Goal: Information Seeking & Learning: Understand process/instructions

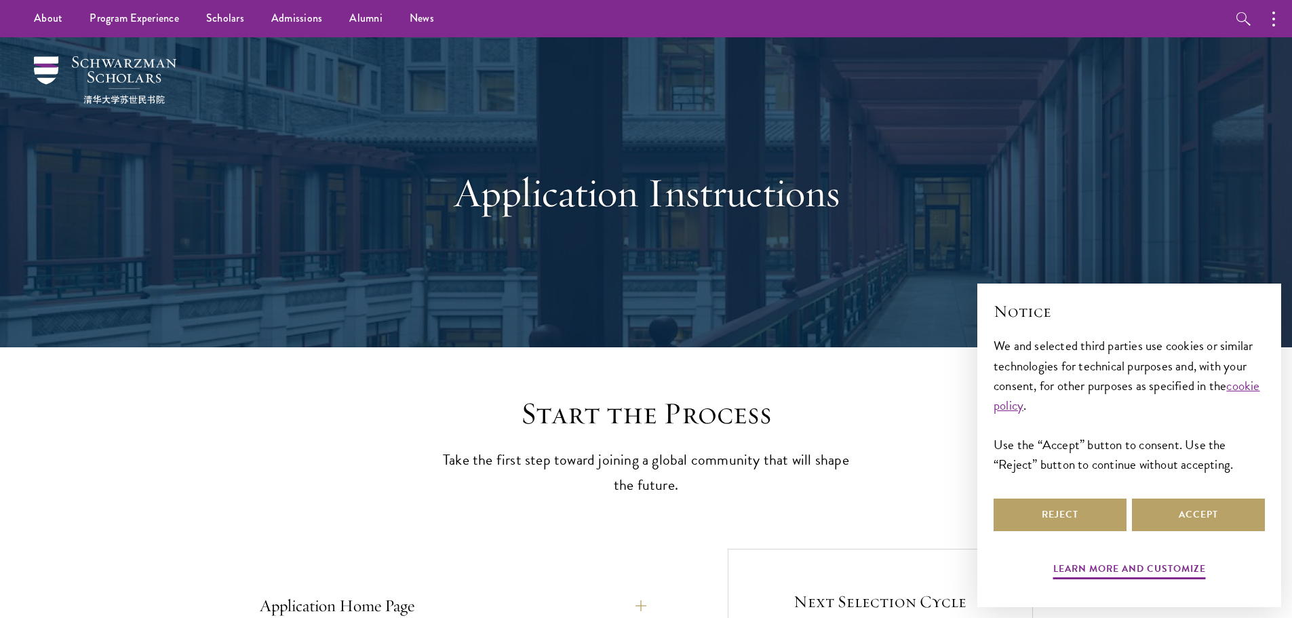
click at [936, 267] on div "Application Instructions" at bounding box center [646, 192] width 977 height 310
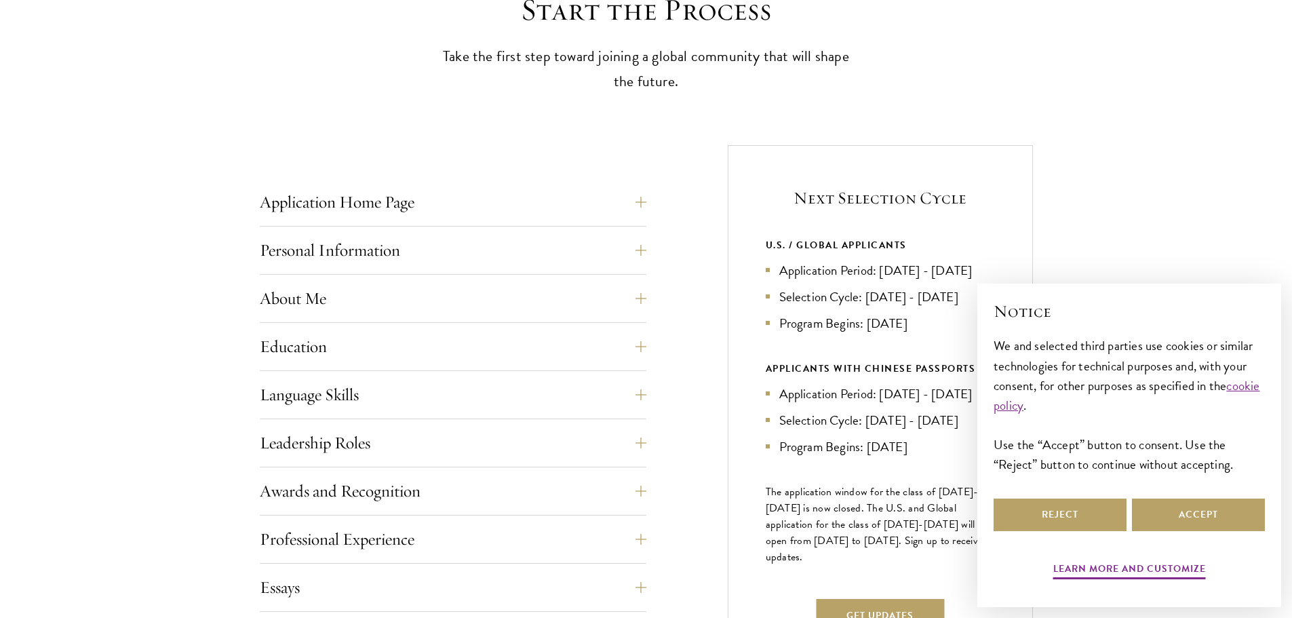
scroll to position [406, 0]
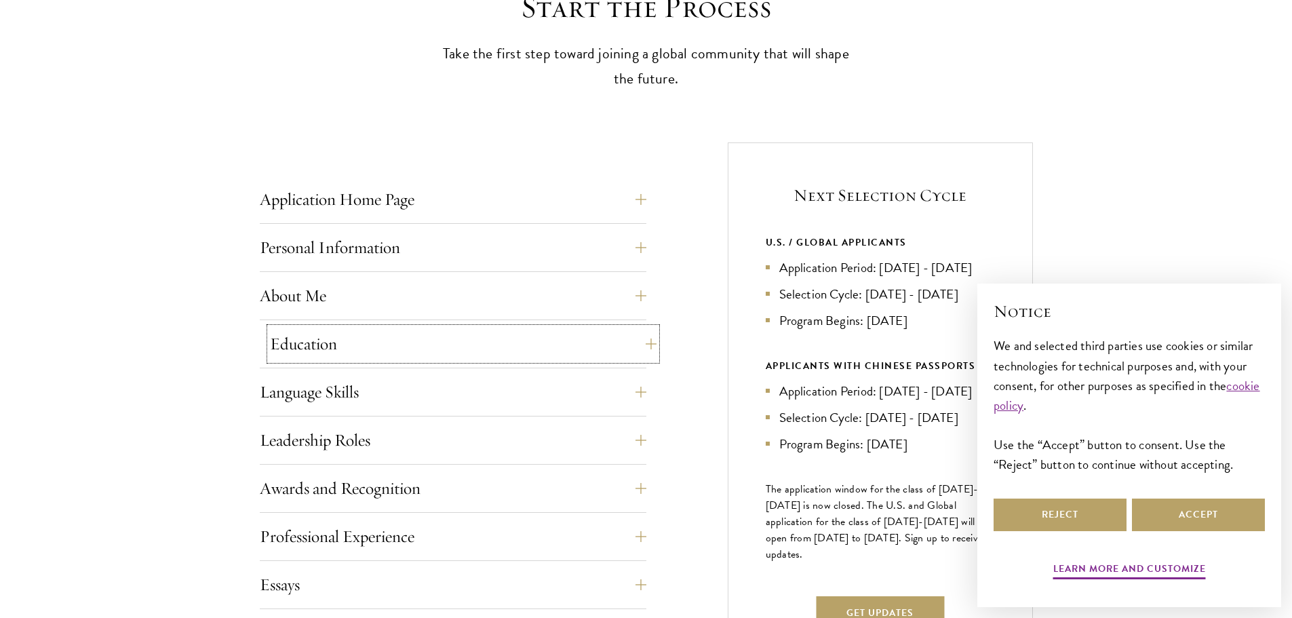
click at [588, 345] on button "Education" at bounding box center [463, 344] width 387 height 33
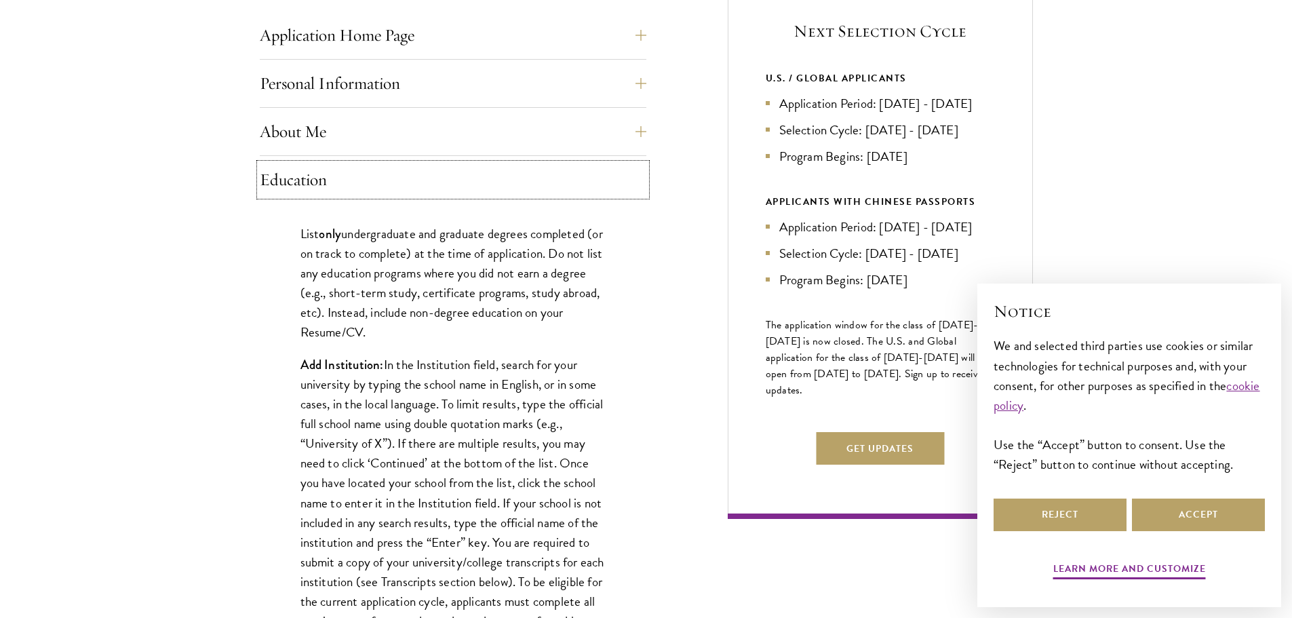
scroll to position [573, 0]
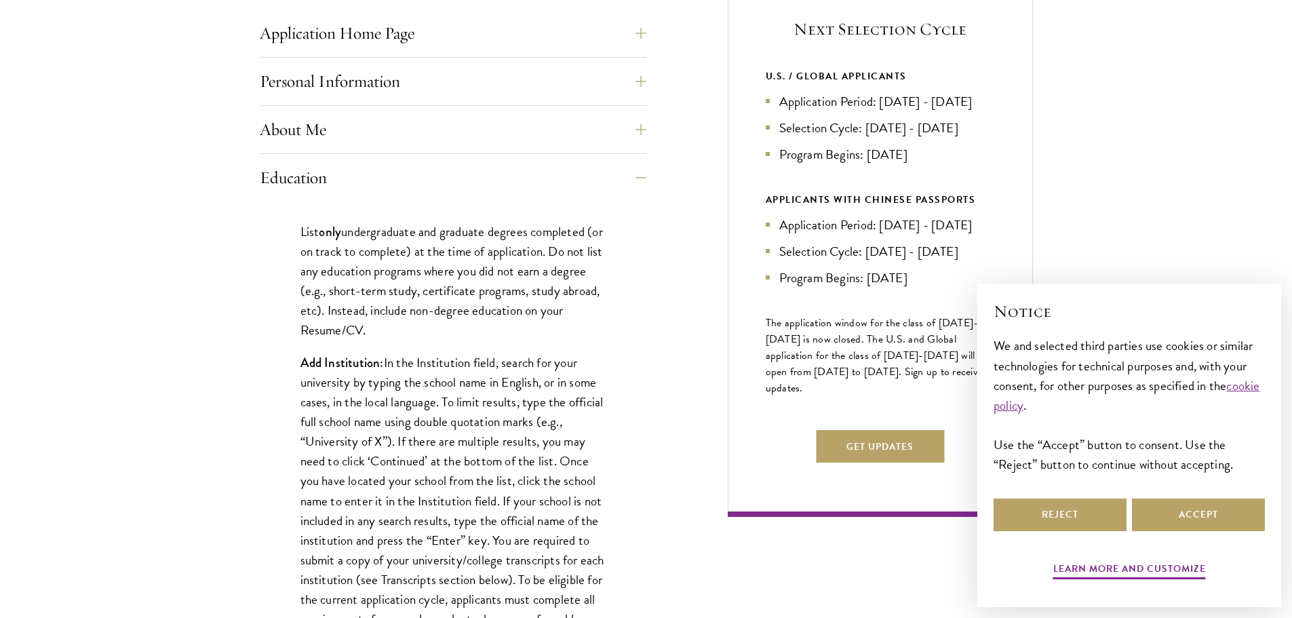
click at [469, 374] on p "Add Institution: In the Institution field, search for your university by typing…" at bounding box center [453, 501] width 305 height 296
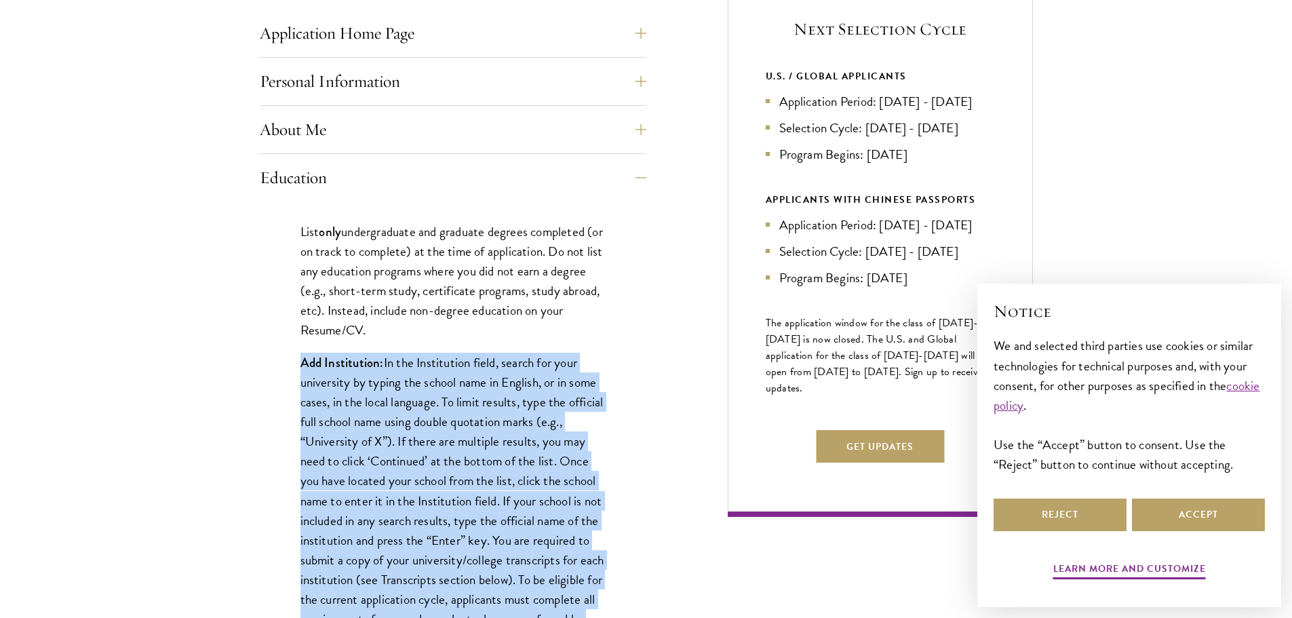
drag, startPoint x: 469, startPoint y: 374, endPoint x: 451, endPoint y: 431, distance: 59.0
click at [451, 431] on p "Add Institution: In the Institution field, search for your university by typing…" at bounding box center [453, 501] width 305 height 296
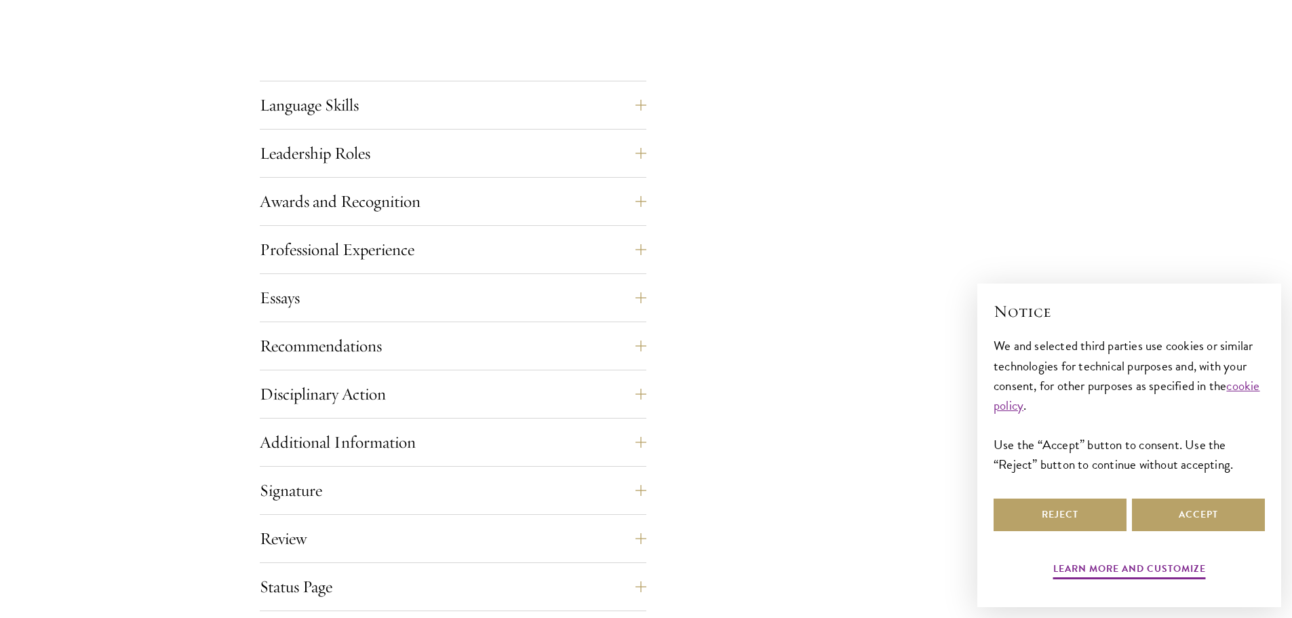
scroll to position [2368, 0]
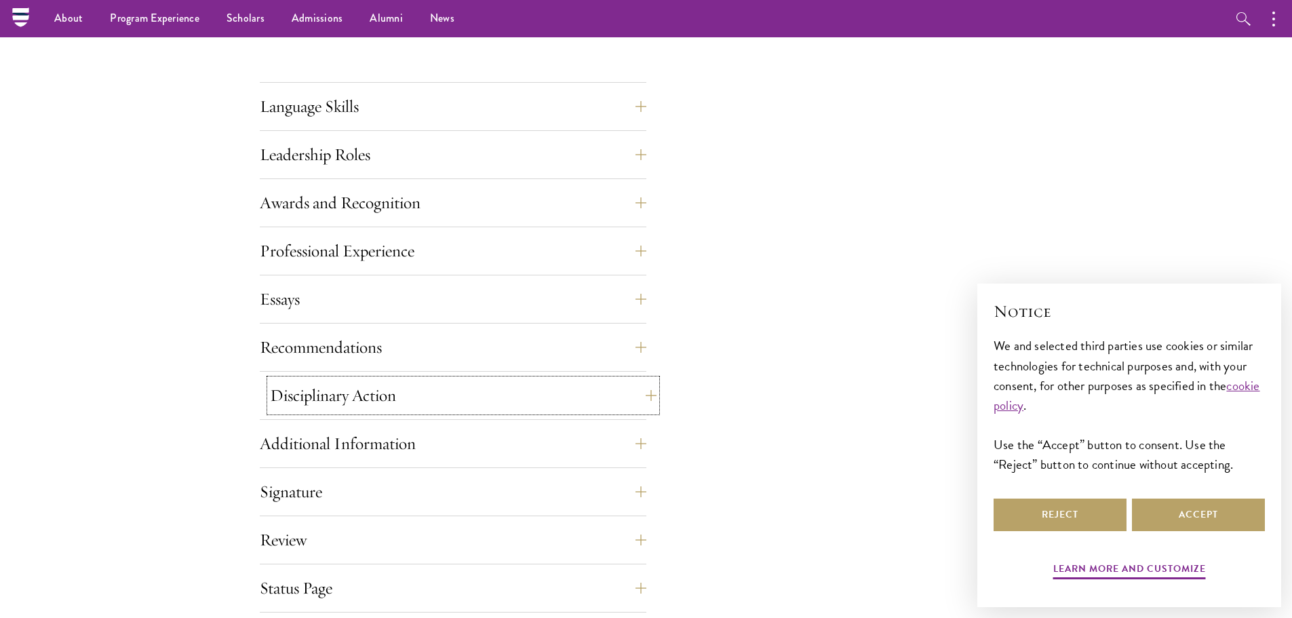
click at [581, 396] on button "Disciplinary Action" at bounding box center [463, 395] width 387 height 33
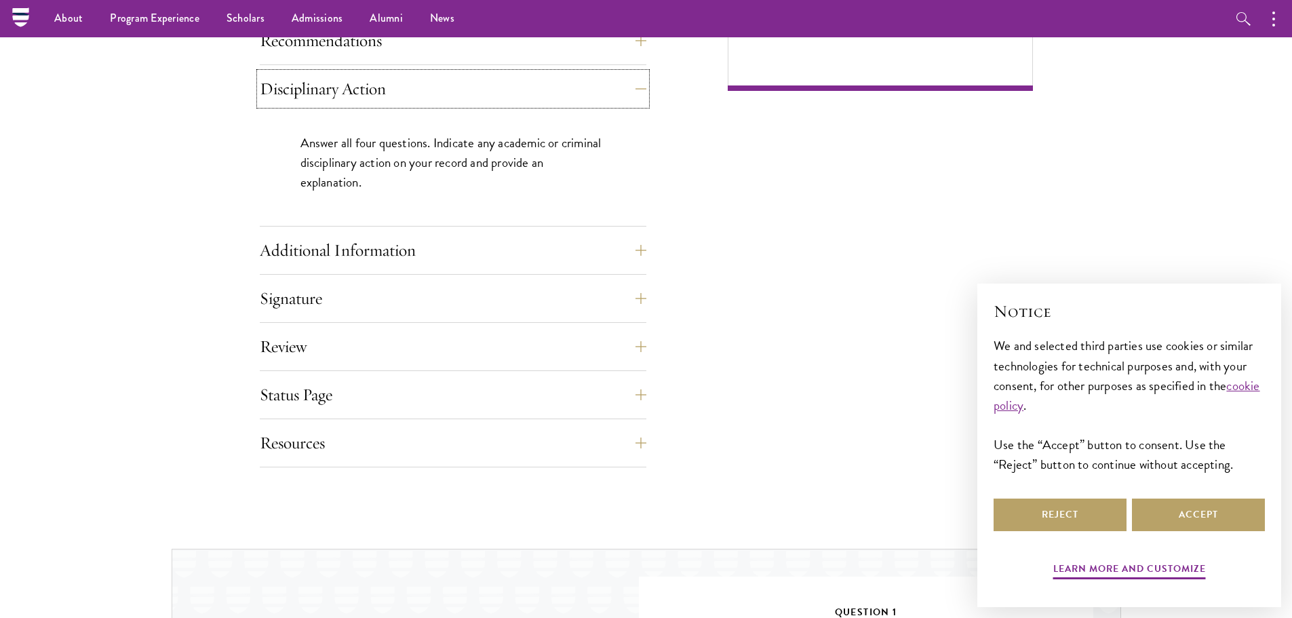
scroll to position [998, 0]
click at [714, 275] on div "Application Home Page The online application form must be completed in English.…" at bounding box center [646, 9] width 773 height 917
click at [401, 195] on div "Answer all four questions. Indicate any academic or criminal disciplinary actio…" at bounding box center [453, 169] width 387 height 113
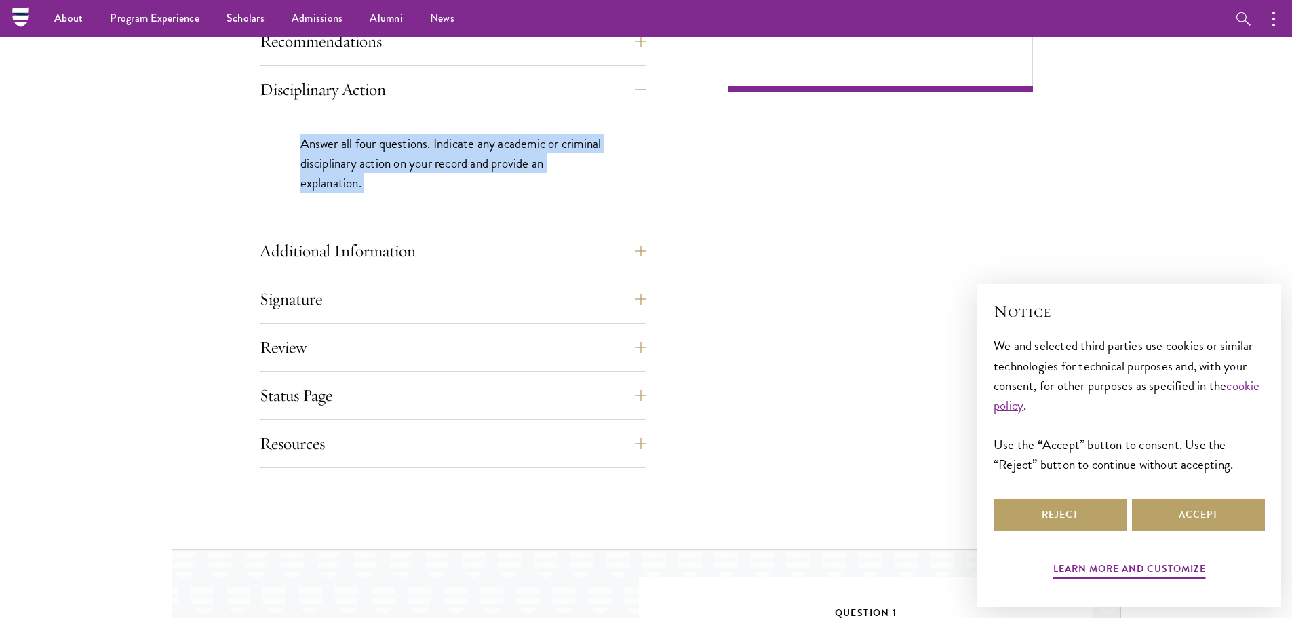
click at [401, 195] on div "Answer all four questions. Indicate any academic or criminal disciplinary actio…" at bounding box center [453, 169] width 387 height 113
click at [430, 193] on div "Answer all four questions. Indicate any academic or criminal disciplinary actio…" at bounding box center [453, 169] width 387 height 113
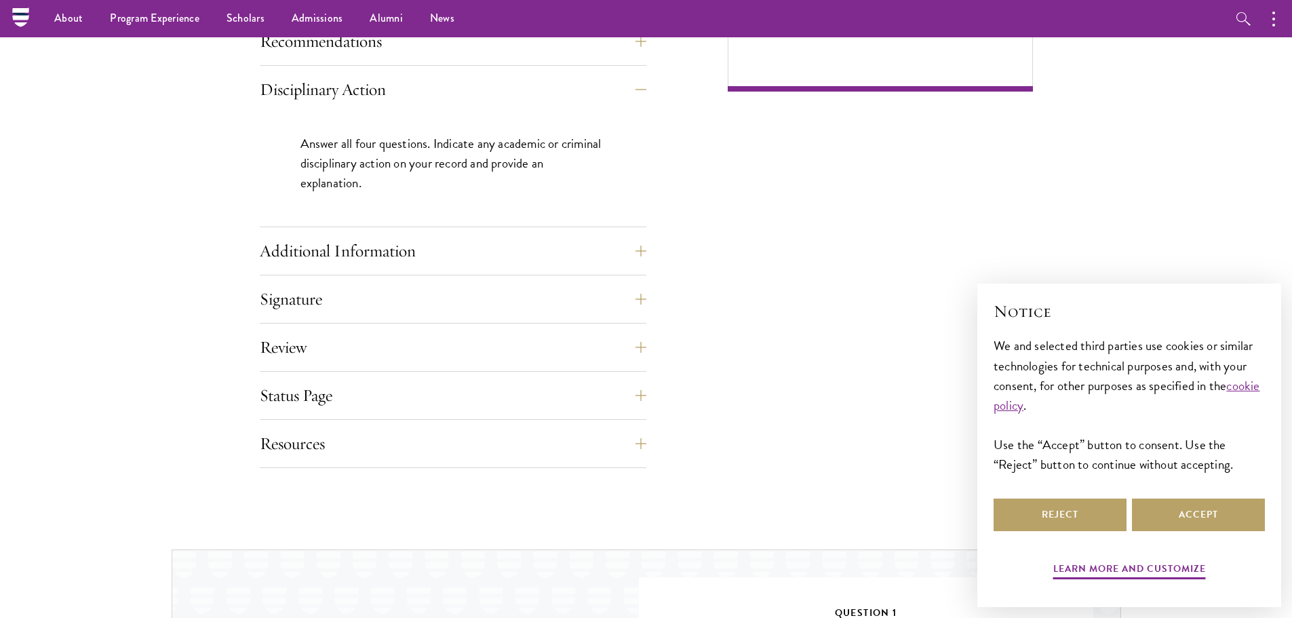
click at [430, 193] on div "Answer all four questions. Indicate any academic or criminal disciplinary actio…" at bounding box center [453, 169] width 387 height 113
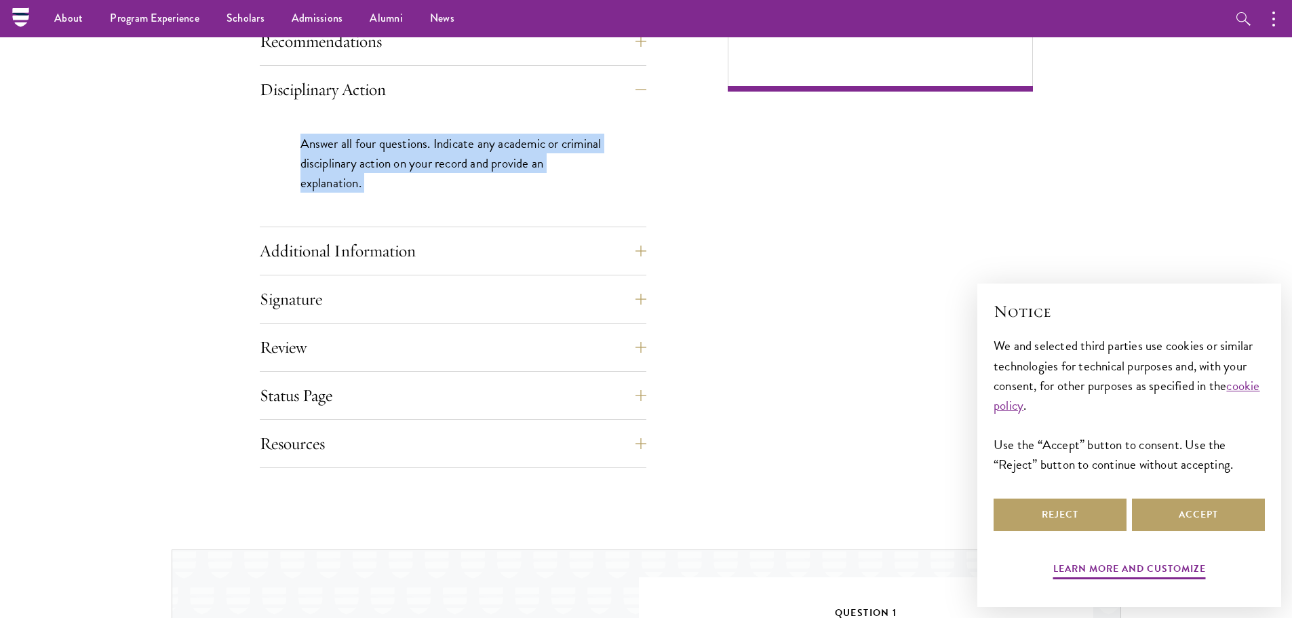
click at [430, 193] on div "Answer all four questions. Indicate any academic or criminal disciplinary actio…" at bounding box center [453, 169] width 387 height 113
click at [431, 255] on button "Additional Information" at bounding box center [463, 251] width 387 height 33
